Goal: Information Seeking & Learning: Learn about a topic

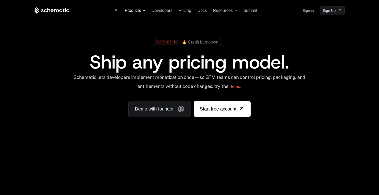
click at [141, 11] on span "Products" at bounding box center [133, 10] width 16 height 5
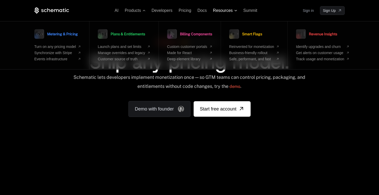
click at [224, 9] on span "Resources" at bounding box center [223, 10] width 20 height 5
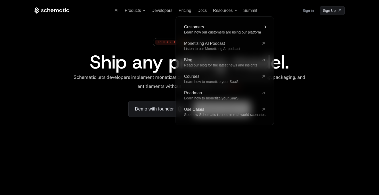
click at [208, 29] on span "Customers" at bounding box center [221, 27] width 75 height 4
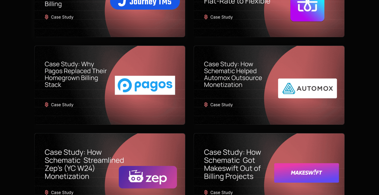
scroll to position [180, 0]
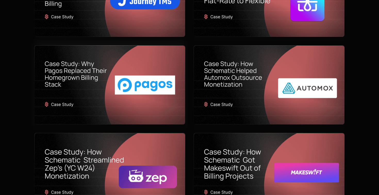
click at [83, 68] on img at bounding box center [110, 85] width 151 height 79
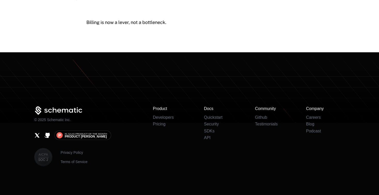
scroll to position [1352, 0]
click at [211, 138] on li "API" at bounding box center [223, 138] width 39 height 5
click at [208, 138] on link "API" at bounding box center [207, 138] width 7 height 4
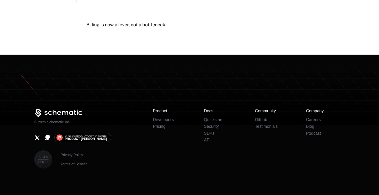
scroll to position [1301, 0]
